Goal: Use online tool/utility: Utilize a website feature to perform a specific function

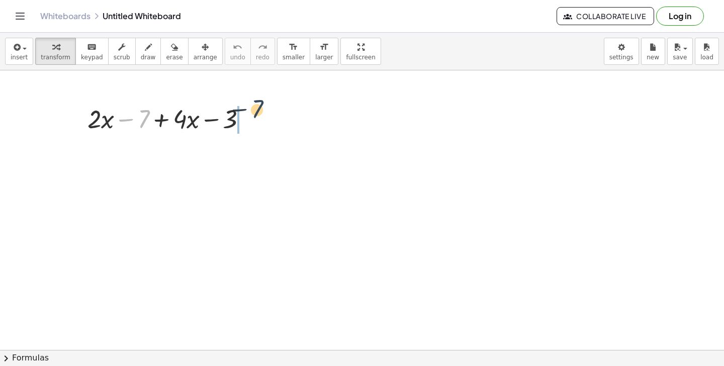
drag, startPoint x: 144, startPoint y: 117, endPoint x: 260, endPoint y: 112, distance: 115.3
click at [260, 112] on div at bounding box center [171, 118] width 178 height 34
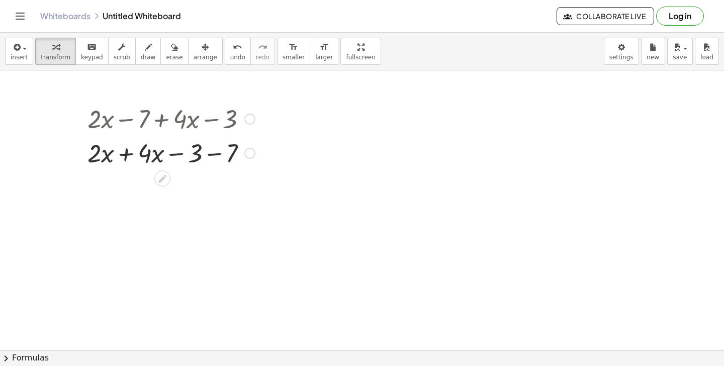
click at [216, 154] on div at bounding box center [171, 152] width 178 height 34
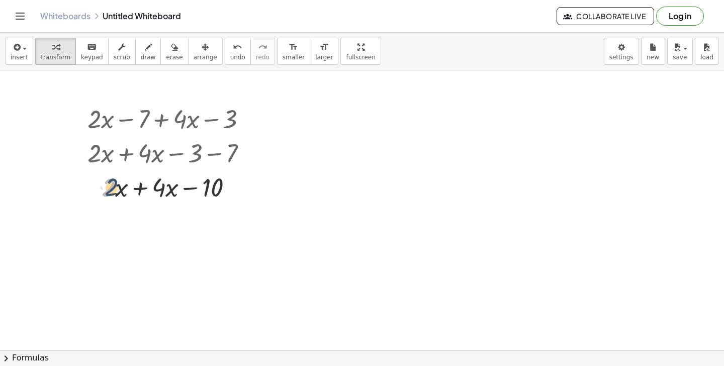
click at [110, 190] on div at bounding box center [171, 186] width 178 height 34
click at [141, 190] on div at bounding box center [171, 186] width 178 height 34
drag, startPoint x: 135, startPoint y: 226, endPoint x: 195, endPoint y: 239, distance: 60.8
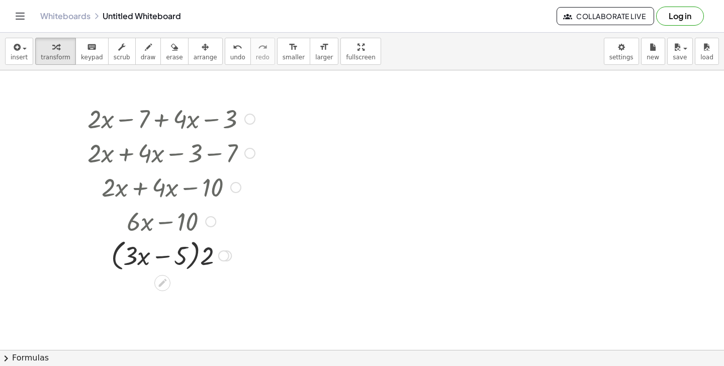
click at [202, 259] on div at bounding box center [171, 255] width 178 height 38
click at [197, 292] on div at bounding box center [171, 291] width 178 height 34
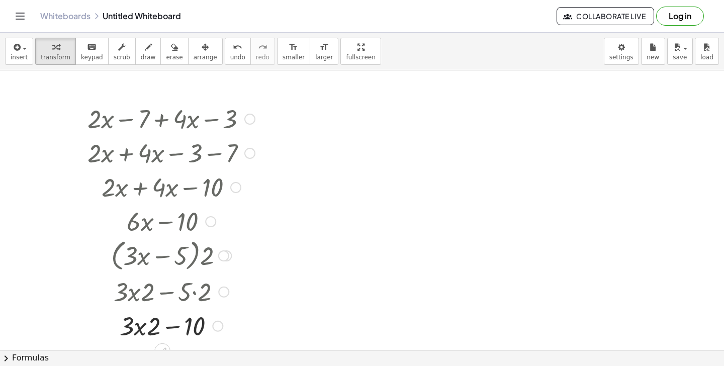
click at [140, 326] on div at bounding box center [171, 325] width 178 height 34
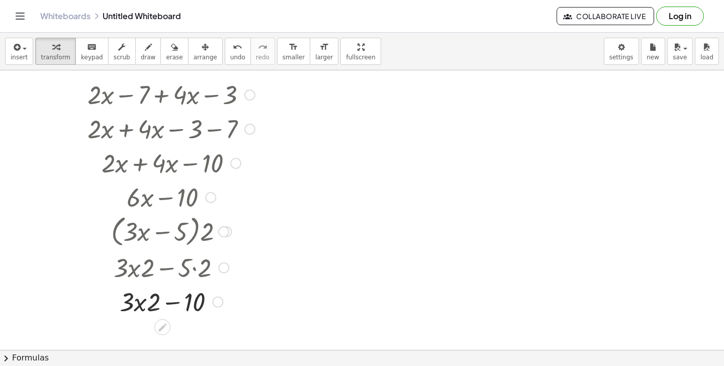
scroll to position [36, 0]
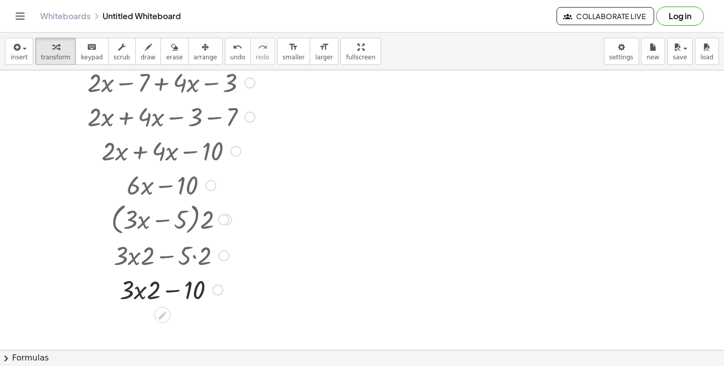
click at [140, 298] on div at bounding box center [171, 289] width 178 height 34
click at [158, 293] on div at bounding box center [171, 289] width 178 height 34
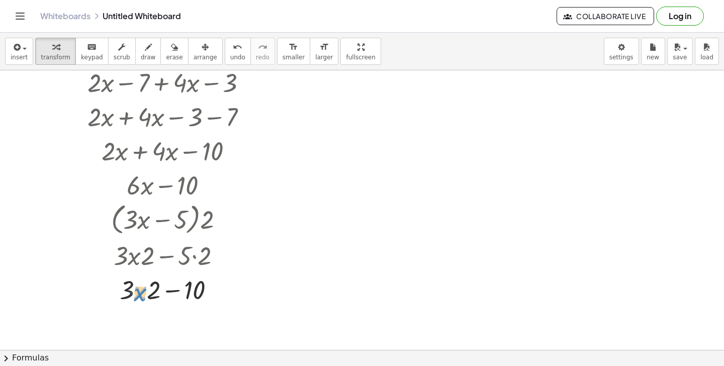
click at [133, 292] on div at bounding box center [171, 289] width 178 height 34
drag, startPoint x: 124, startPoint y: 291, endPoint x: 130, endPoint y: 293, distance: 6.8
click at [130, 293] on div at bounding box center [171, 289] width 178 height 34
click at [177, 293] on div at bounding box center [171, 289] width 178 height 34
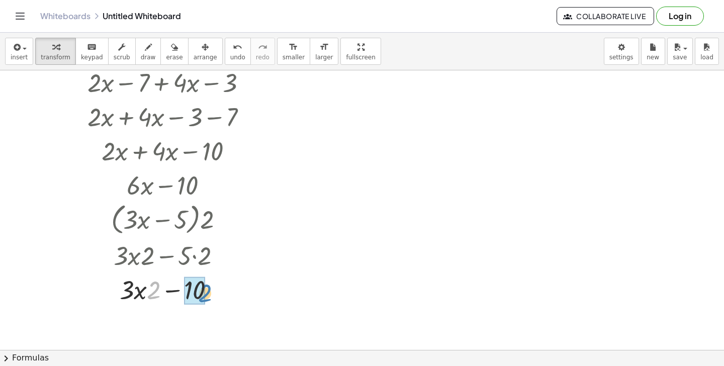
drag, startPoint x: 155, startPoint y: 290, endPoint x: 206, endPoint y: 293, distance: 51.4
click at [206, 293] on div at bounding box center [171, 289] width 178 height 34
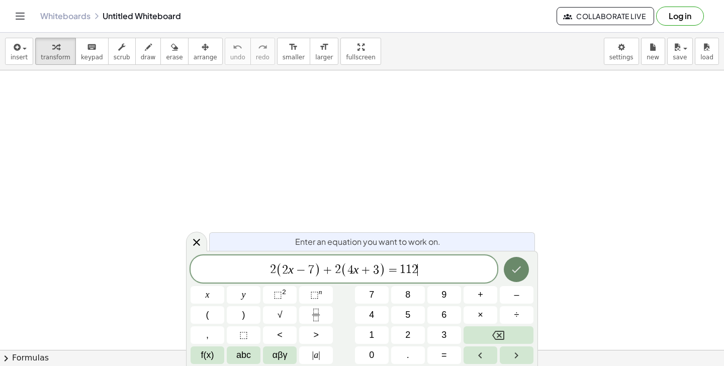
click at [509, 265] on button "Done" at bounding box center [516, 269] width 25 height 25
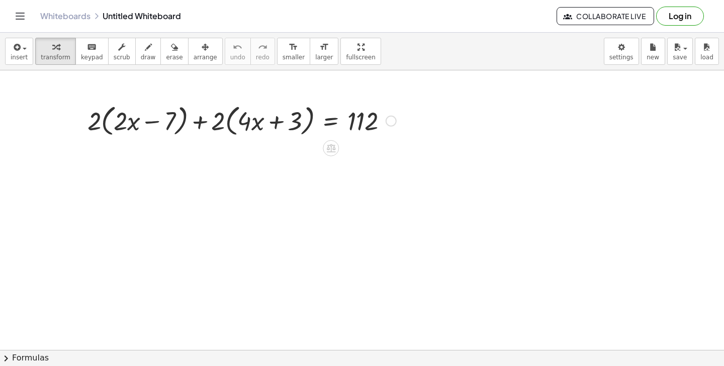
click at [229, 122] on div at bounding box center [241, 120] width 319 height 38
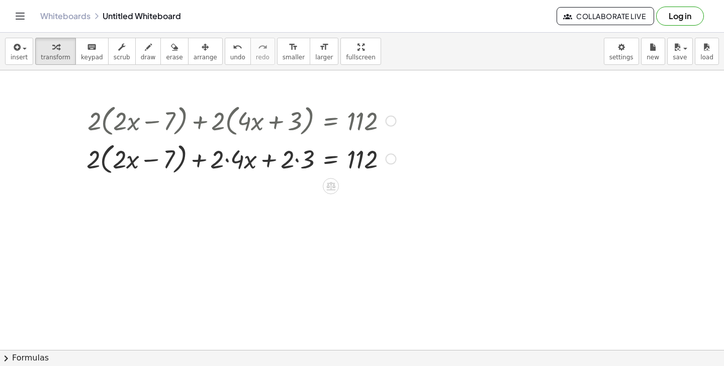
click at [302, 161] on div at bounding box center [240, 158] width 319 height 38
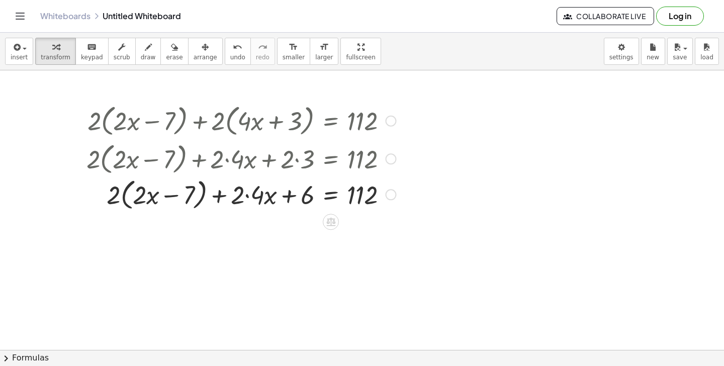
click at [250, 167] on div at bounding box center [240, 158] width 319 height 38
click at [244, 193] on div at bounding box center [240, 196] width 319 height 38
click at [246, 201] on div at bounding box center [240, 196] width 319 height 38
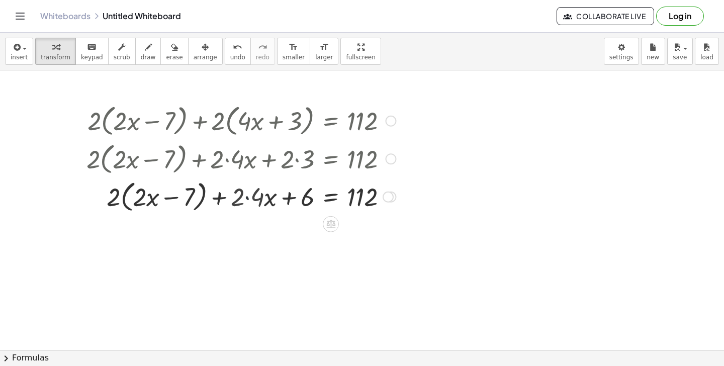
click at [246, 201] on div at bounding box center [240, 196] width 319 height 38
click at [142, 200] on div at bounding box center [240, 196] width 319 height 38
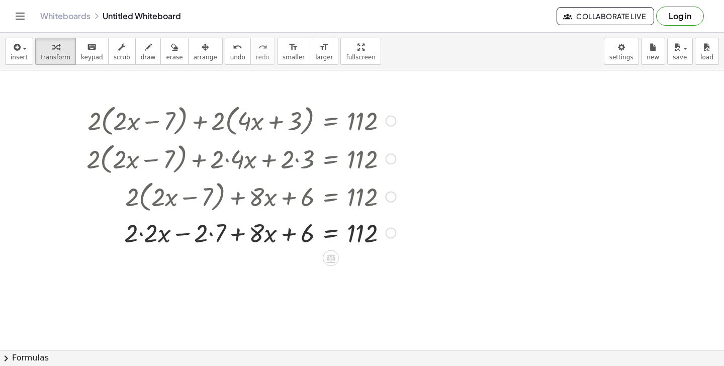
click at [144, 236] on div at bounding box center [240, 232] width 319 height 34
click at [213, 236] on div at bounding box center [231, 232] width 339 height 34
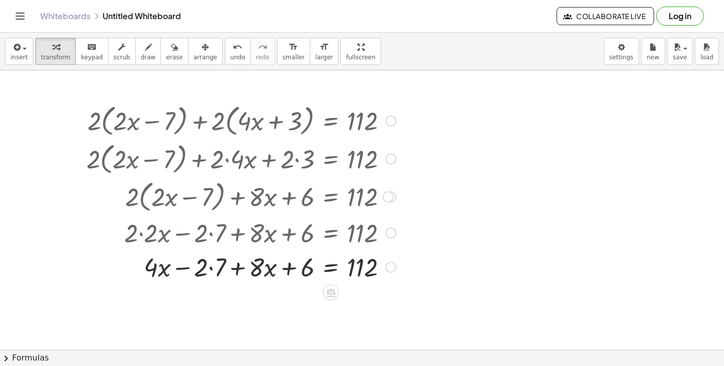
click at [207, 272] on div at bounding box center [240, 266] width 319 height 34
click at [209, 271] on div at bounding box center [240, 266] width 319 height 34
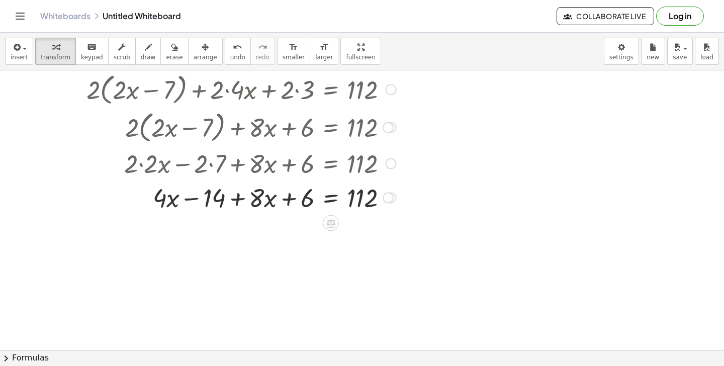
scroll to position [73, 0]
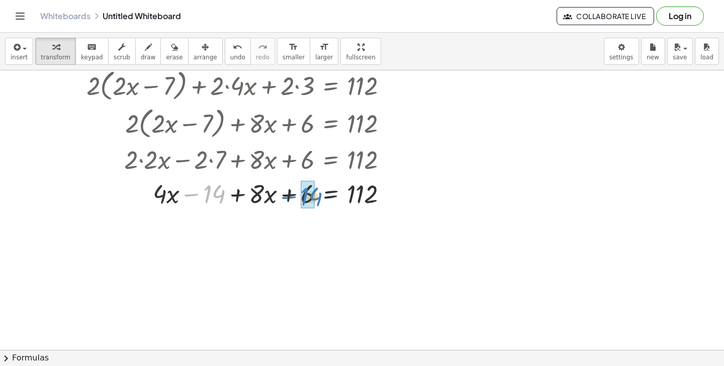
drag, startPoint x: 211, startPoint y: 198, endPoint x: 308, endPoint y: 201, distance: 97.1
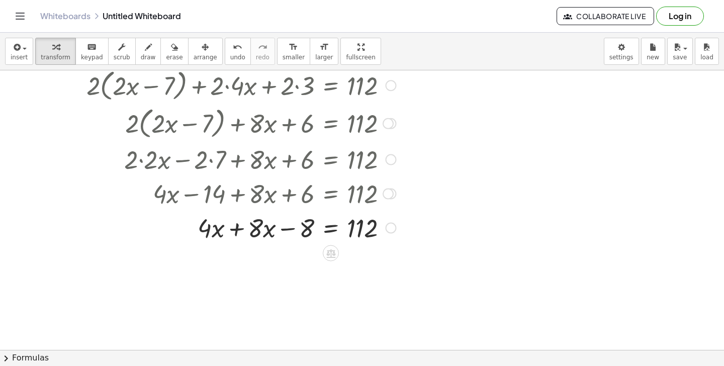
click at [243, 227] on div at bounding box center [240, 227] width 319 height 34
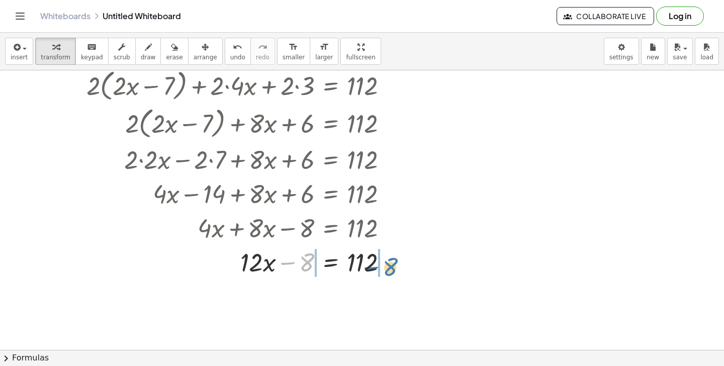
drag, startPoint x: 310, startPoint y: 256, endPoint x: 393, endPoint y: 260, distance: 83.6
click at [393, 260] on div at bounding box center [240, 261] width 319 height 34
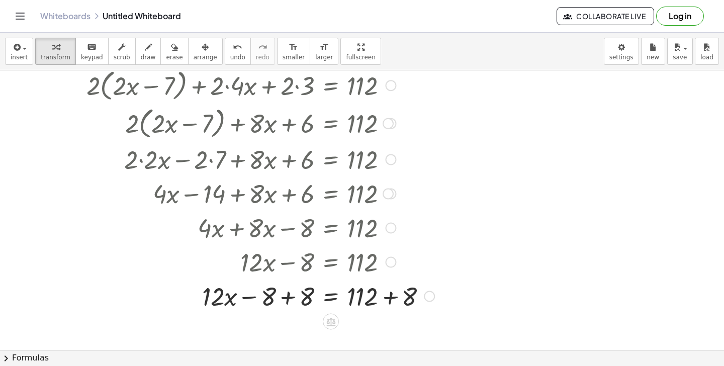
click at [388, 297] on div at bounding box center [260, 296] width 358 height 34
click at [388, 297] on div at bounding box center [242, 296] width 323 height 34
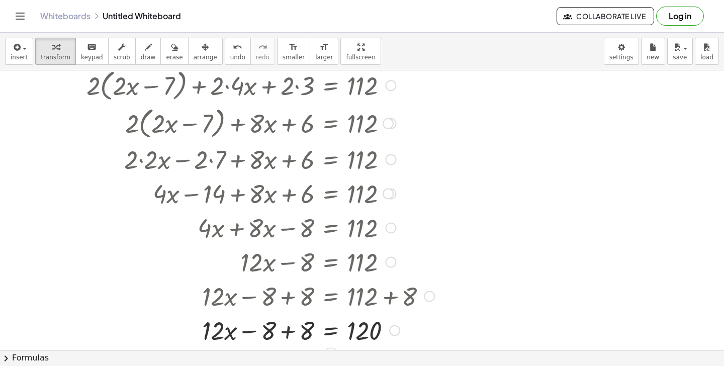
click at [331, 48] on div "+ · 2 · ( + · 2 · x − 7 ) + · 2 · ( + · 4 · x + 3 ) = 112 + · 2 · ( + · 2 · x −…" at bounding box center [331, 48] width 0 height 0
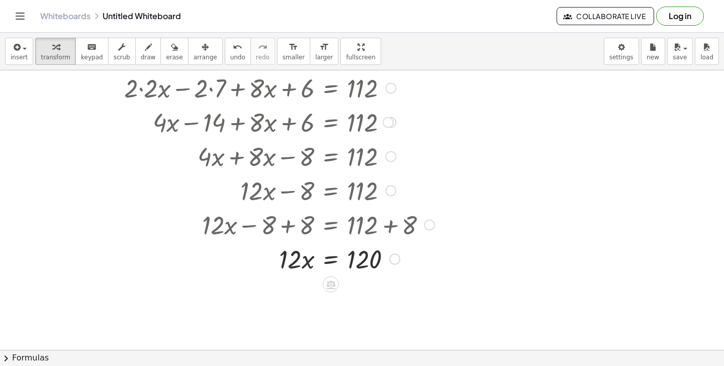
scroll to position [149, 0]
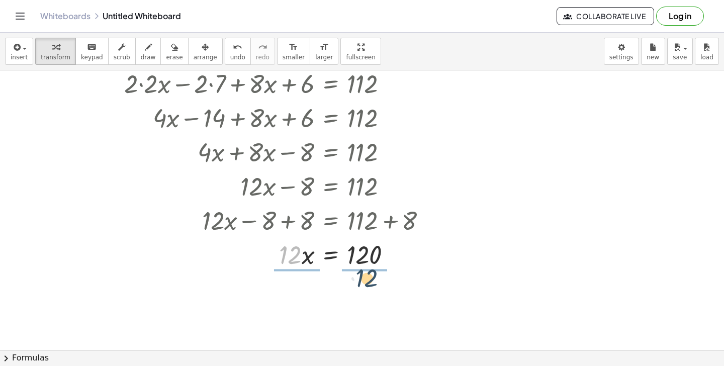
drag, startPoint x: 287, startPoint y: 247, endPoint x: 366, endPoint y: 270, distance: 81.7
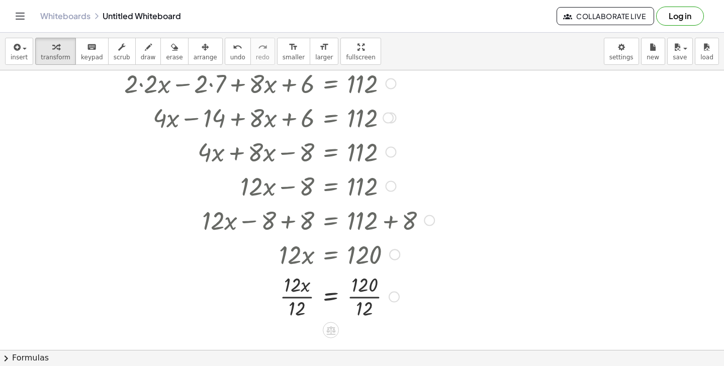
click at [363, 297] on div at bounding box center [260, 296] width 358 height 50
click at [297, 297] on div at bounding box center [260, 296] width 358 height 50
